Goal: Information Seeking & Learning: Learn about a topic

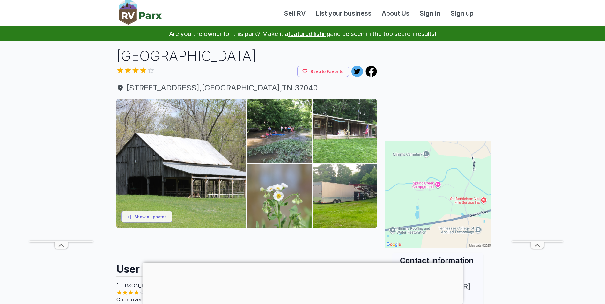
scroll to position [53, 0]
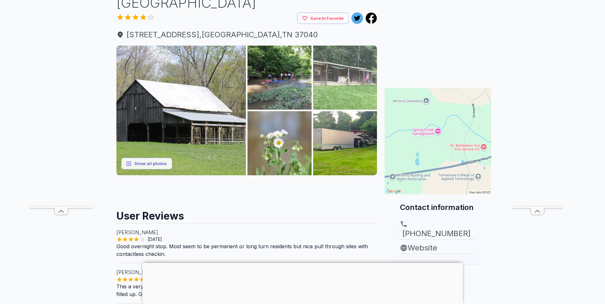
click at [329, 96] on img at bounding box center [345, 78] width 64 height 64
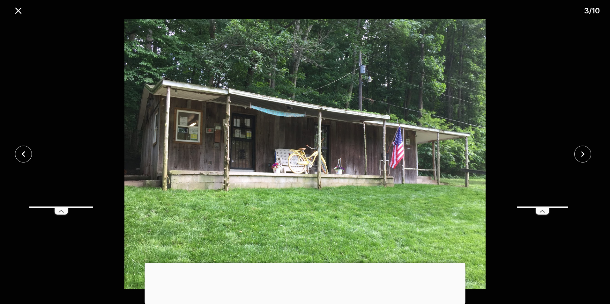
click at [479, 149] on img at bounding box center [305, 154] width 508 height 271
click at [379, 162] on img at bounding box center [305, 154] width 508 height 271
drag, startPoint x: 286, startPoint y: 170, endPoint x: 282, endPoint y: 170, distance: 3.8
click at [285, 170] on img at bounding box center [305, 154] width 508 height 271
drag, startPoint x: 253, startPoint y: 163, endPoint x: 250, endPoint y: 161, distance: 4.3
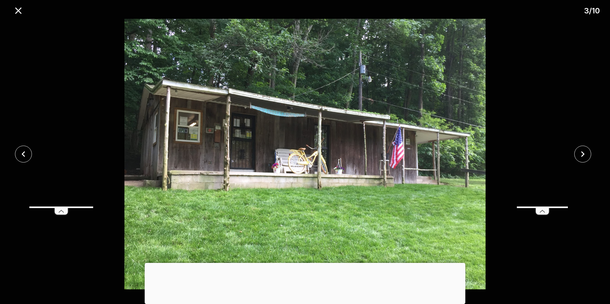
click at [252, 163] on img at bounding box center [305, 154] width 508 height 271
click at [21, 154] on icon "close" at bounding box center [23, 154] width 11 height 11
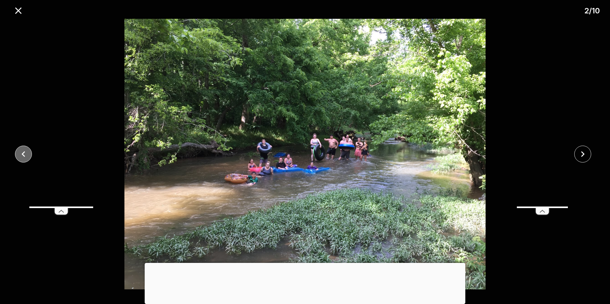
click at [22, 154] on icon "close" at bounding box center [23, 154] width 11 height 11
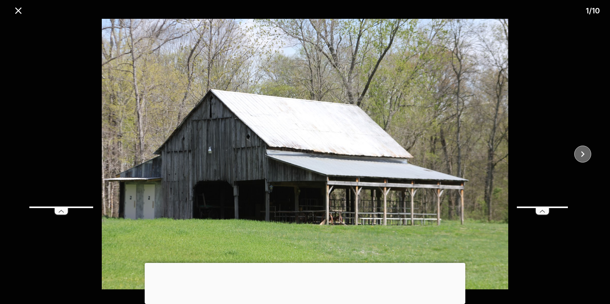
click at [582, 151] on icon "close" at bounding box center [582, 154] width 11 height 11
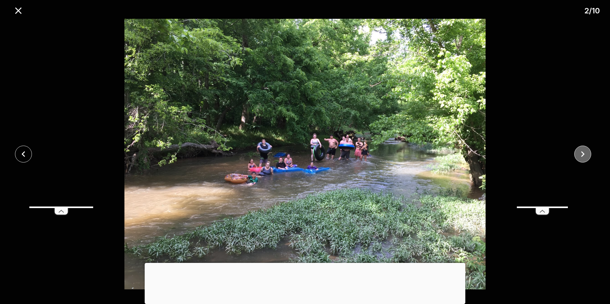
click at [581, 151] on icon "close" at bounding box center [582, 154] width 11 height 11
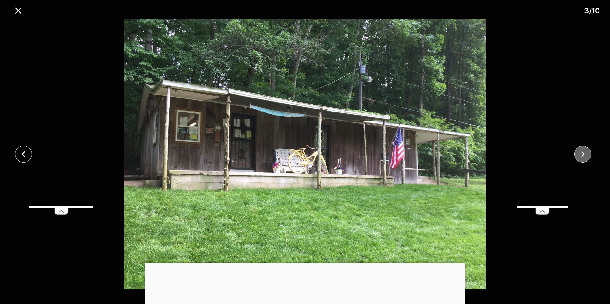
click at [581, 150] on icon "close" at bounding box center [582, 154] width 11 height 11
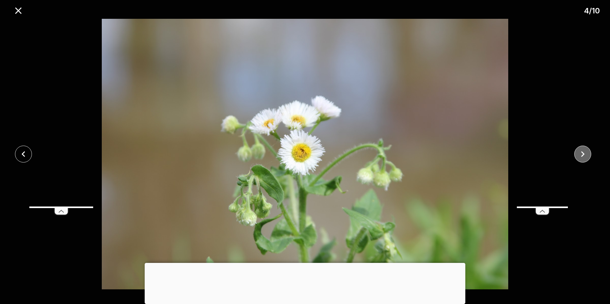
click at [581, 150] on icon "close" at bounding box center [582, 154] width 11 height 11
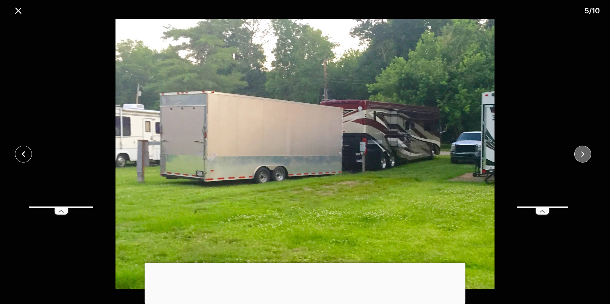
click at [581, 150] on icon "close" at bounding box center [582, 154] width 11 height 11
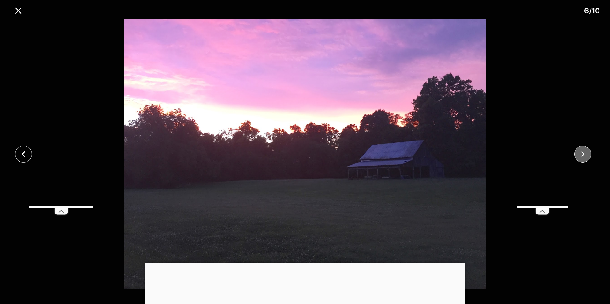
click at [581, 150] on icon "close" at bounding box center [582, 154] width 11 height 11
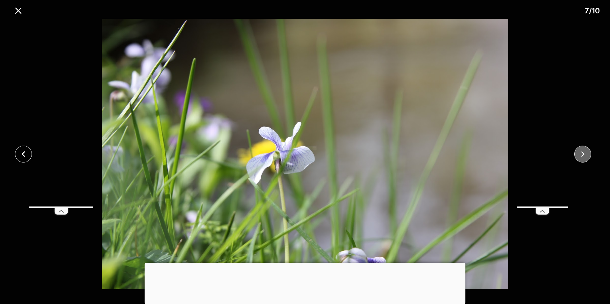
click at [580, 149] on icon "close" at bounding box center [582, 154] width 11 height 11
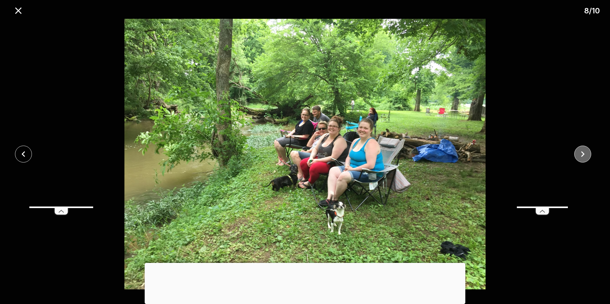
click at [580, 149] on icon "close" at bounding box center [582, 154] width 11 height 11
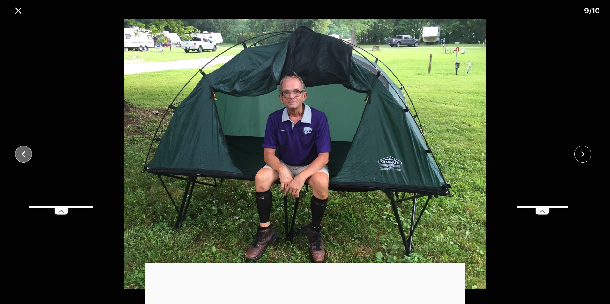
click at [20, 151] on icon "close" at bounding box center [23, 154] width 11 height 11
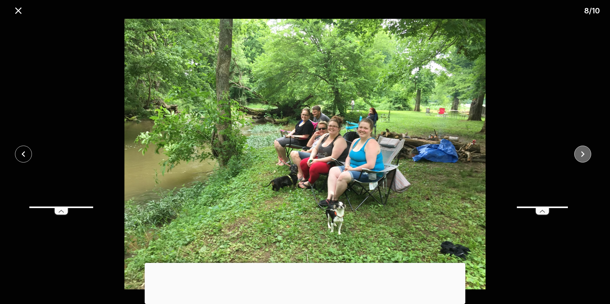
click at [583, 155] on icon "close" at bounding box center [583, 154] width 4 height 6
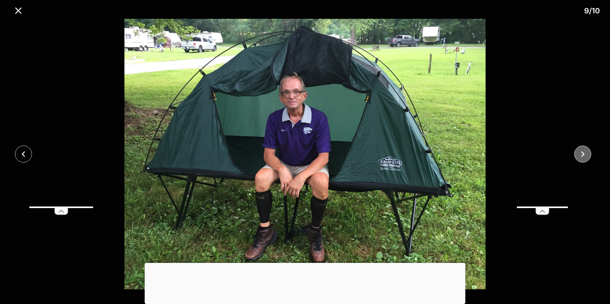
click at [583, 155] on icon "close" at bounding box center [583, 154] width 4 height 6
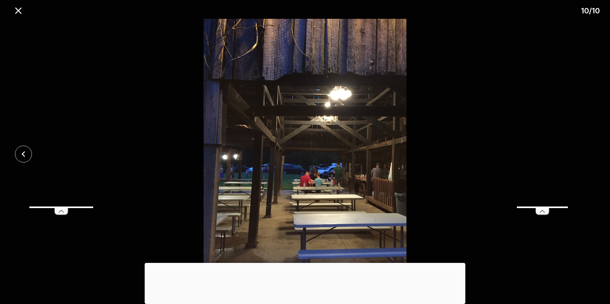
click at [582, 155] on div at bounding box center [305, 154] width 610 height 271
click at [19, 10] on icon "close" at bounding box center [18, 10] width 6 height 6
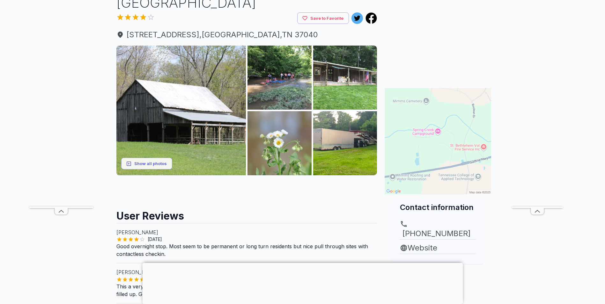
click at [426, 154] on img at bounding box center [437, 141] width 106 height 106
